Goal: Understand process/instructions: Learn how to perform a task or action

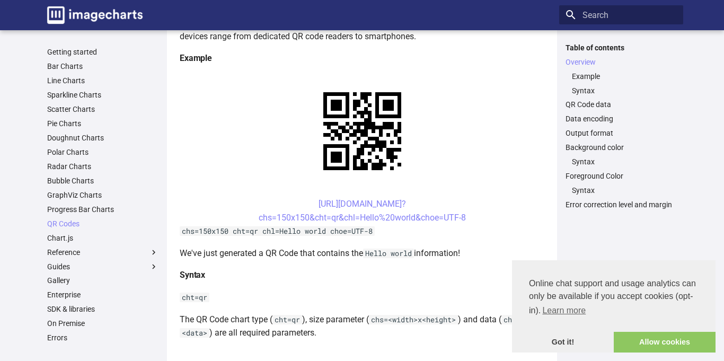
scroll to position [213, 0]
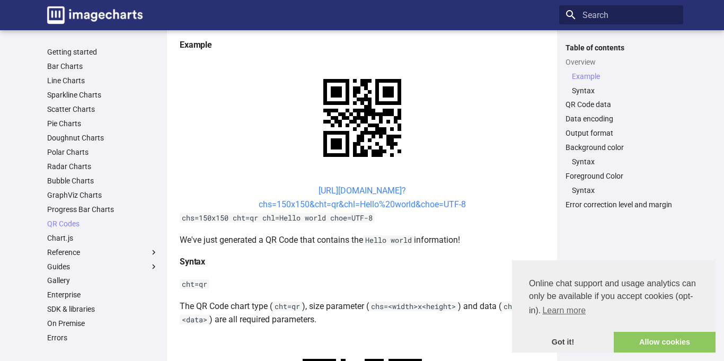
click at [324, 190] on link "[URL][DOMAIN_NAME]? chs=150x150&cht=qr&chl=Hello%20world&choe=UTF-8" at bounding box center [362, 198] width 207 height 24
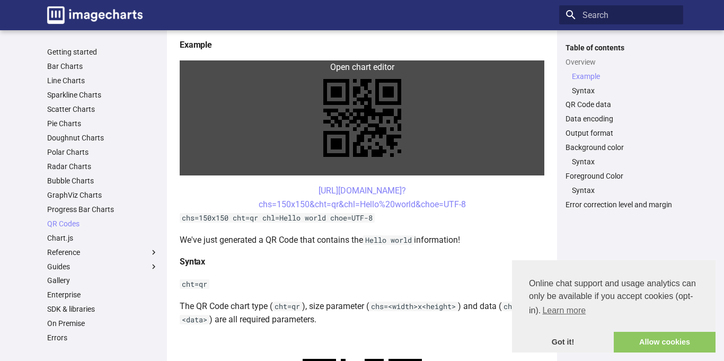
click at [359, 102] on link at bounding box center [362, 117] width 365 height 115
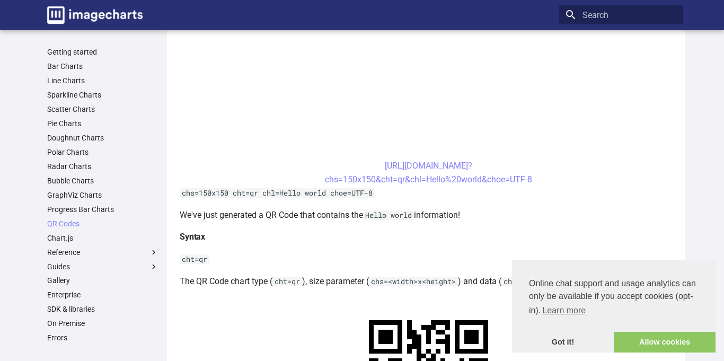
scroll to position [375, 0]
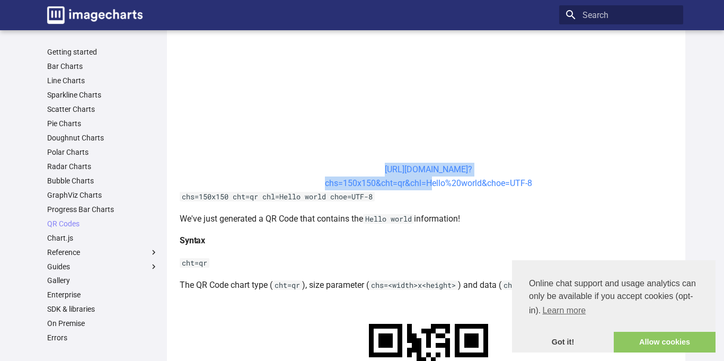
drag, startPoint x: 366, startPoint y: 163, endPoint x: 427, endPoint y: 185, distance: 64.9
click at [427, 185] on center "[URL][DOMAIN_NAME]? chs=150x150&cht=qr&chl=Hello%20world&choe=UTF-8" at bounding box center [428, 176] width 497 height 27
copy link "https://image-charts.com/chart? chs=150x150&cht=qr&chl="
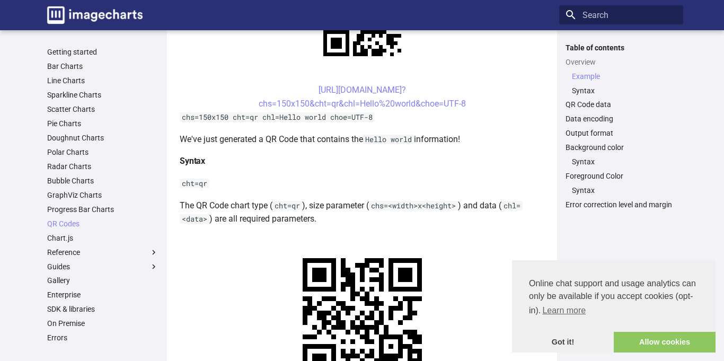
scroll to position [311, 0]
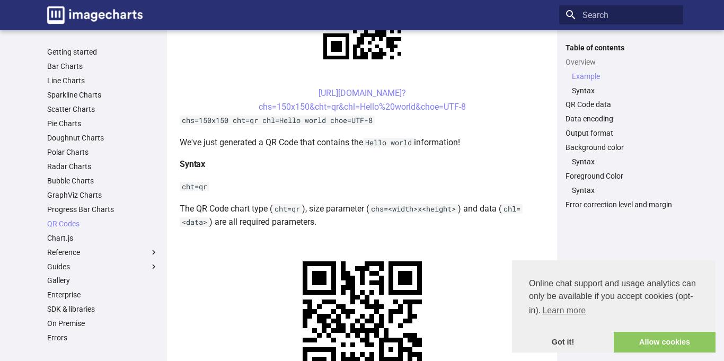
drag, startPoint x: 299, startPoint y: 90, endPoint x: 474, endPoint y: 109, distance: 175.9
click at [474, 109] on center "[URL][DOMAIN_NAME]? chs=150x150&cht=qr&chl=Hello%20world&choe=UTF-8" at bounding box center [362, 99] width 365 height 27
copy link "[URL][DOMAIN_NAME]? chs=150x150&cht=qr&chl=Hello%20world&choe=UTF-8"
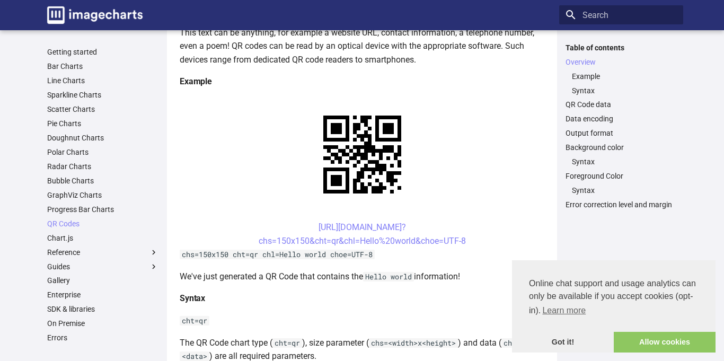
scroll to position [180, 0]
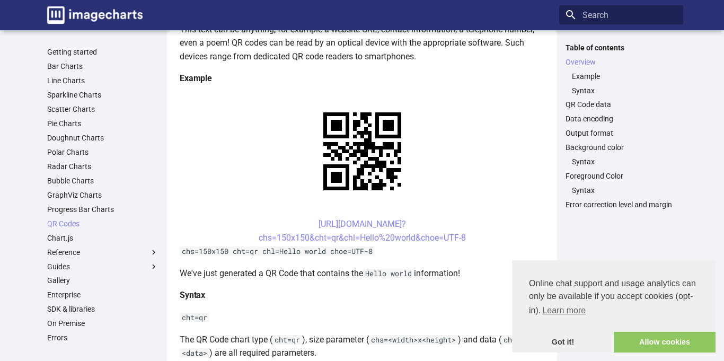
drag, startPoint x: 308, startPoint y: 224, endPoint x: 265, endPoint y: 214, distance: 44.7
copy link "https://image-charts.com/chart? chs=150x150&cht=qr&chl=Hello%20world&choe=UTF-8"
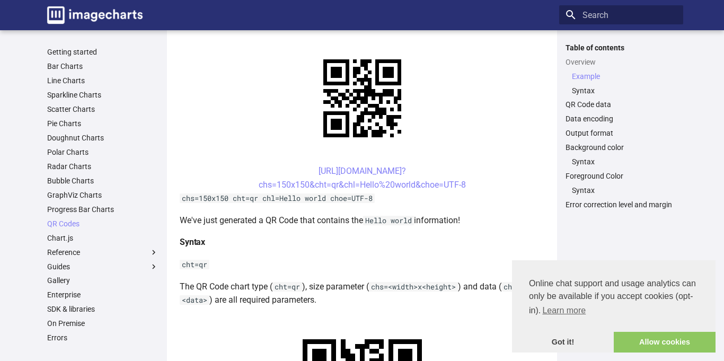
scroll to position [239, 0]
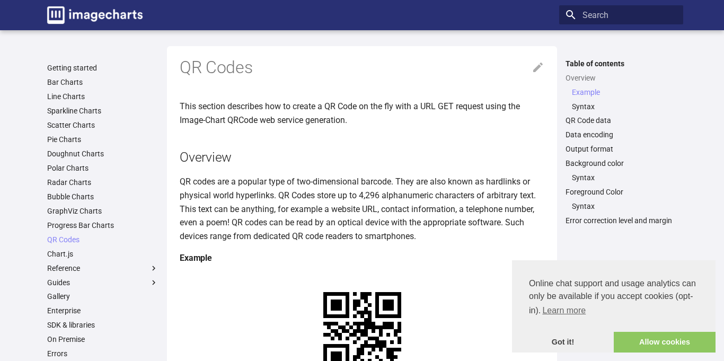
scroll to position [239, 0]
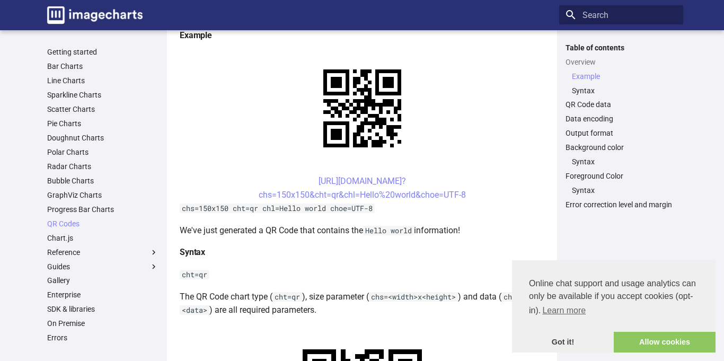
scroll to position [266, 0]
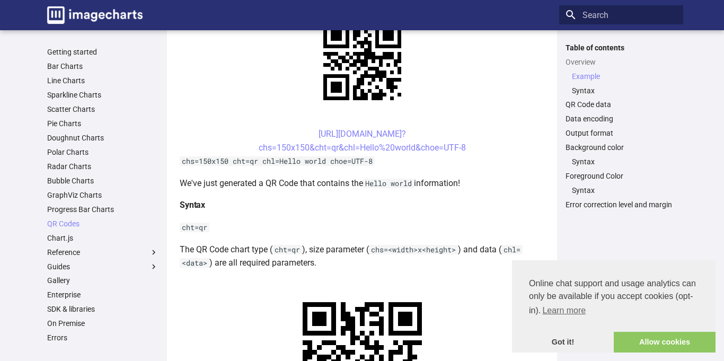
scroll to position [273, 0]
